Goal: Information Seeking & Learning: Learn about a topic

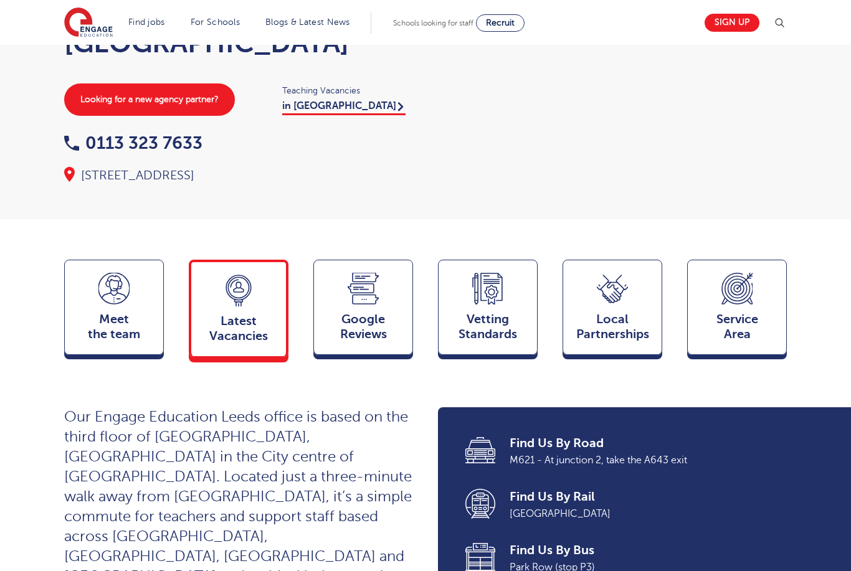
click at [257, 336] on span "Latest Vacancies" at bounding box center [238, 329] width 82 height 30
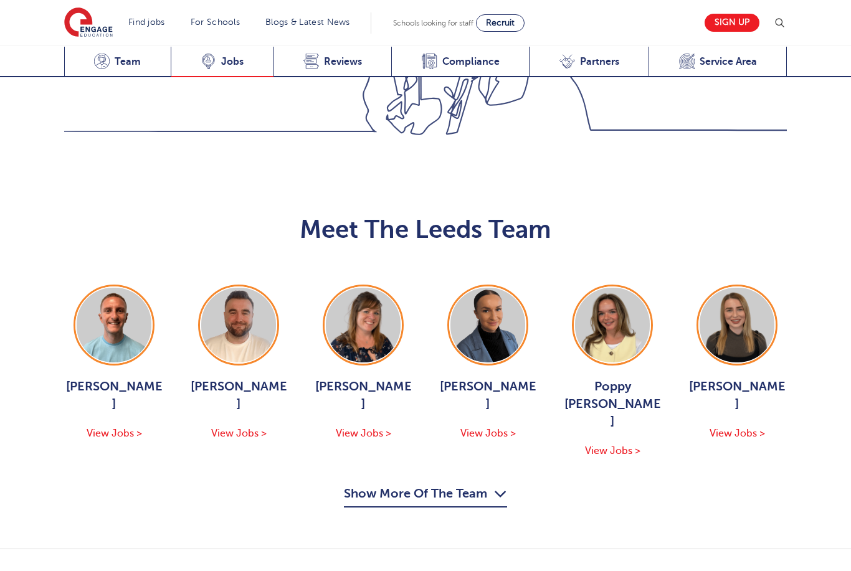
scroll to position [1319, 0]
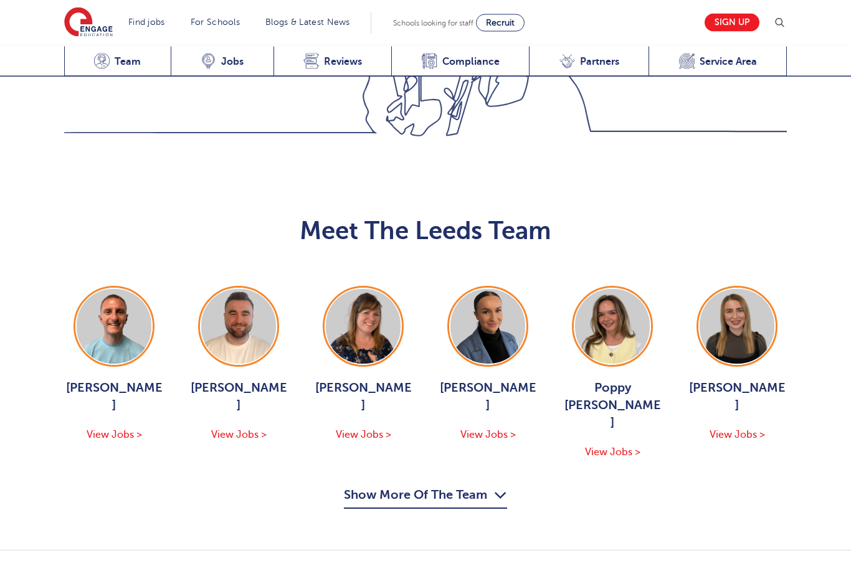
click at [229, 430] on span "View Jobs >" at bounding box center [238, 435] width 55 height 11
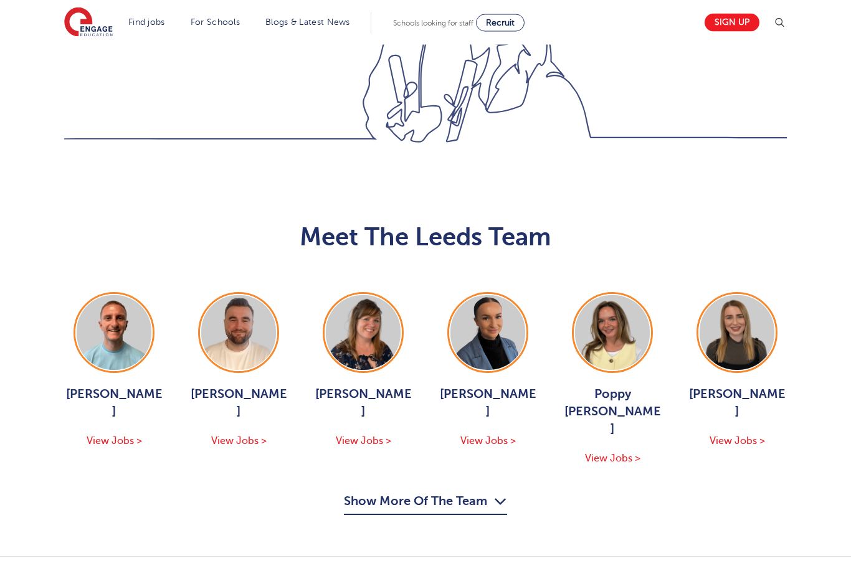
scroll to position [1320, 0]
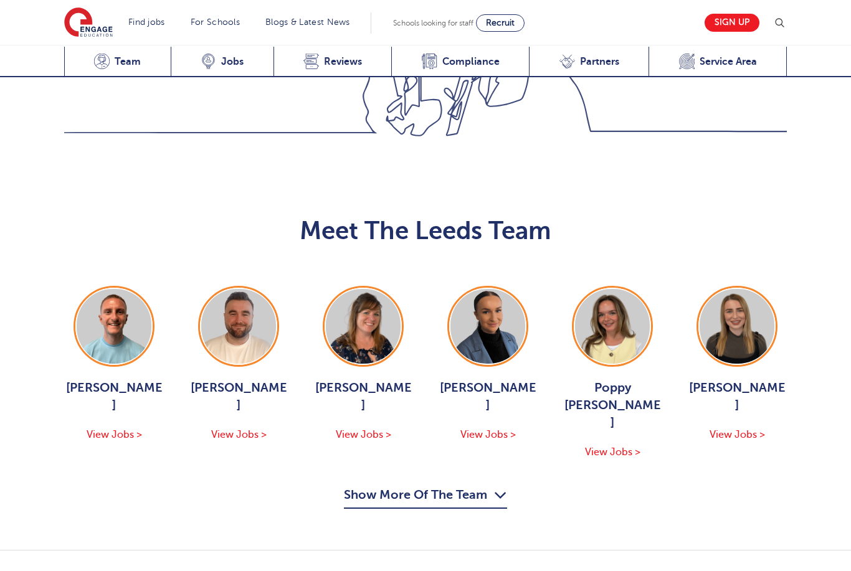
click at [486, 379] on div "[PERSON_NAME] View Jobs >" at bounding box center [488, 411] width 100 height 64
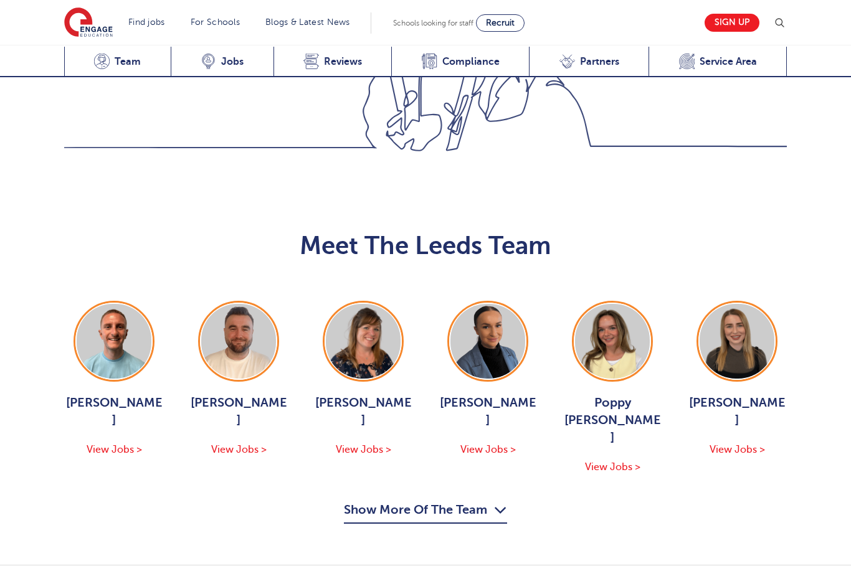
scroll to position [1304, 0]
click at [455, 501] on button "Show More Of The Team" at bounding box center [425, 513] width 163 height 24
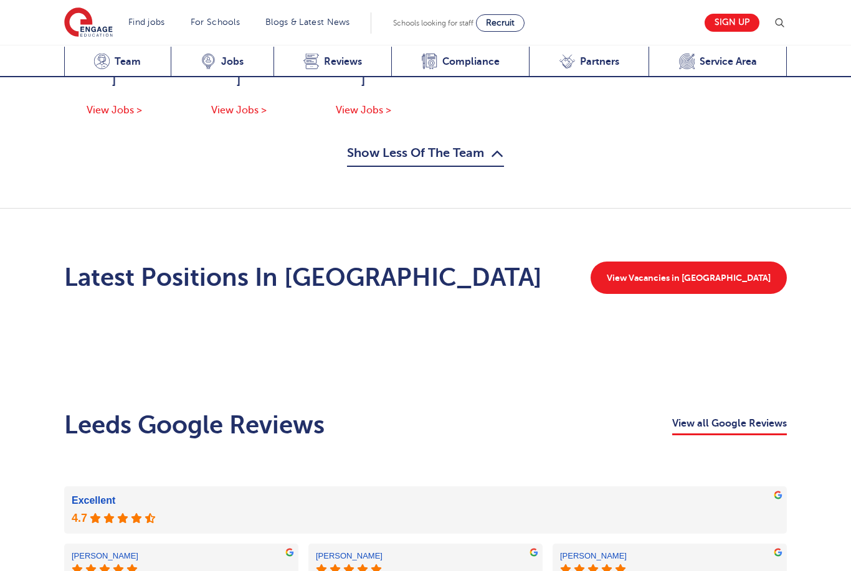
scroll to position [1843, 0]
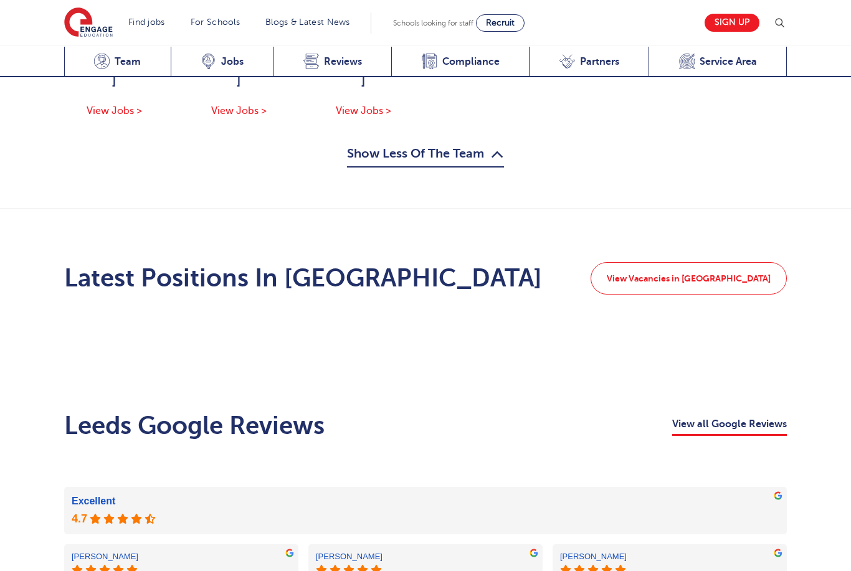
click at [728, 262] on link "View Vacancies in [GEOGRAPHIC_DATA]" at bounding box center [688, 278] width 196 height 32
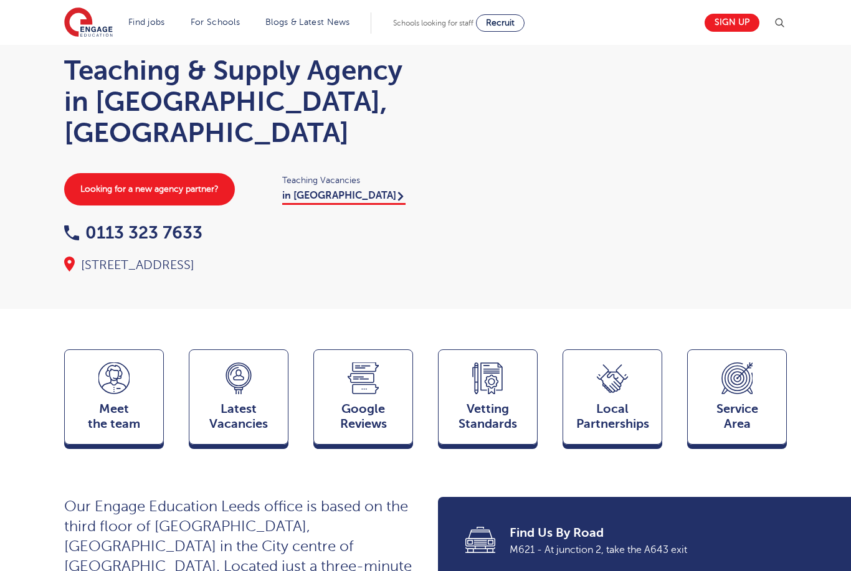
scroll to position [0, 0]
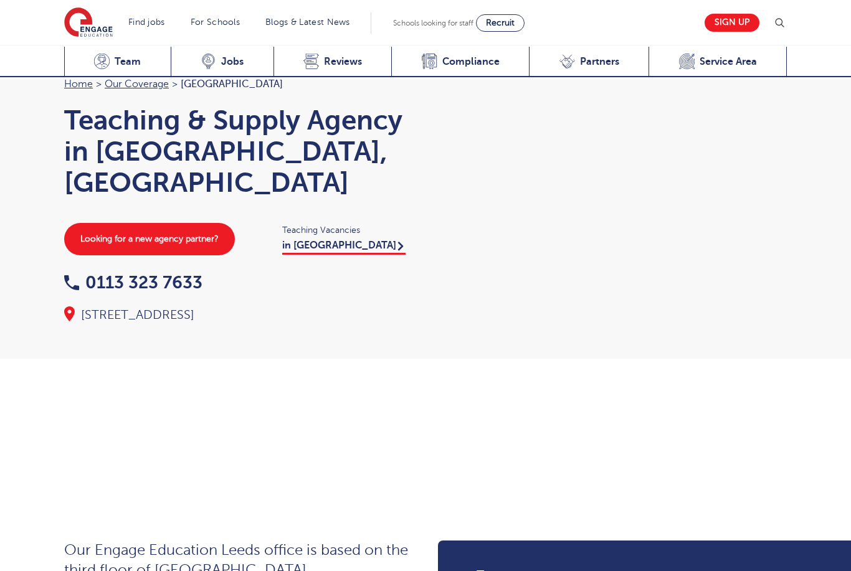
scroll to position [1759, 0]
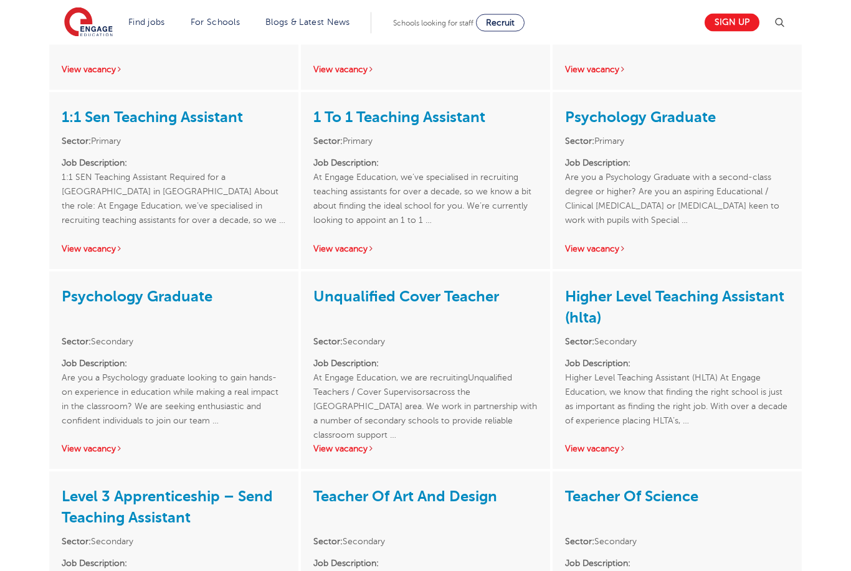
scroll to position [2103, 0]
